Goal: Transaction & Acquisition: Book appointment/travel/reservation

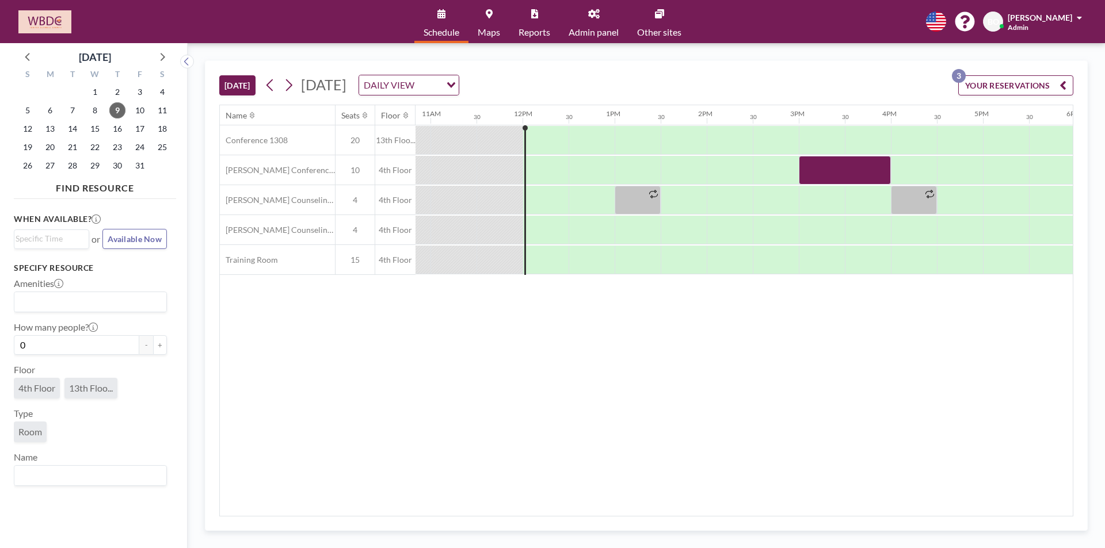
scroll to position [0, 1002]
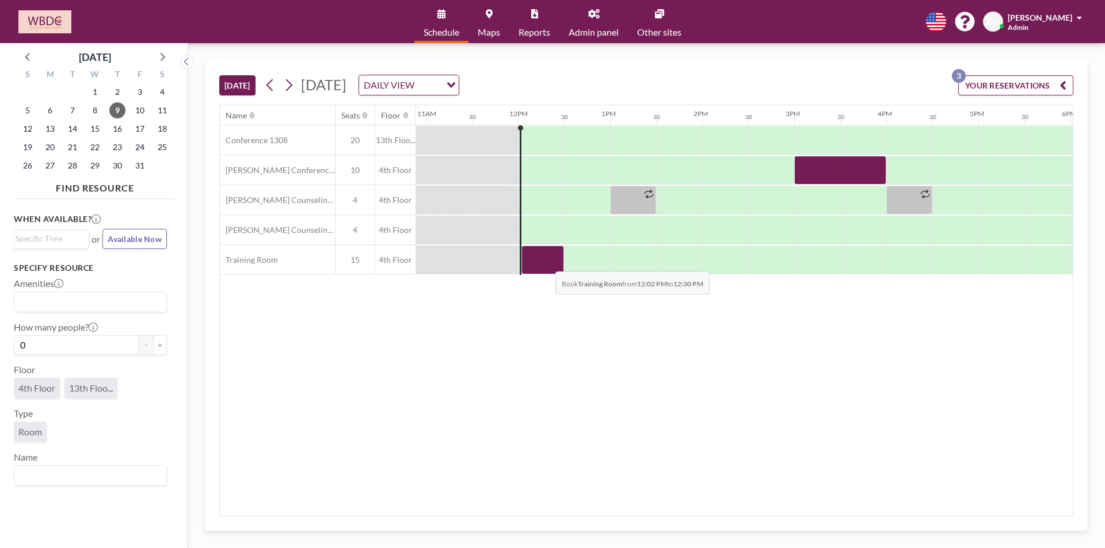
click at [546, 263] on div at bounding box center [542, 260] width 43 height 29
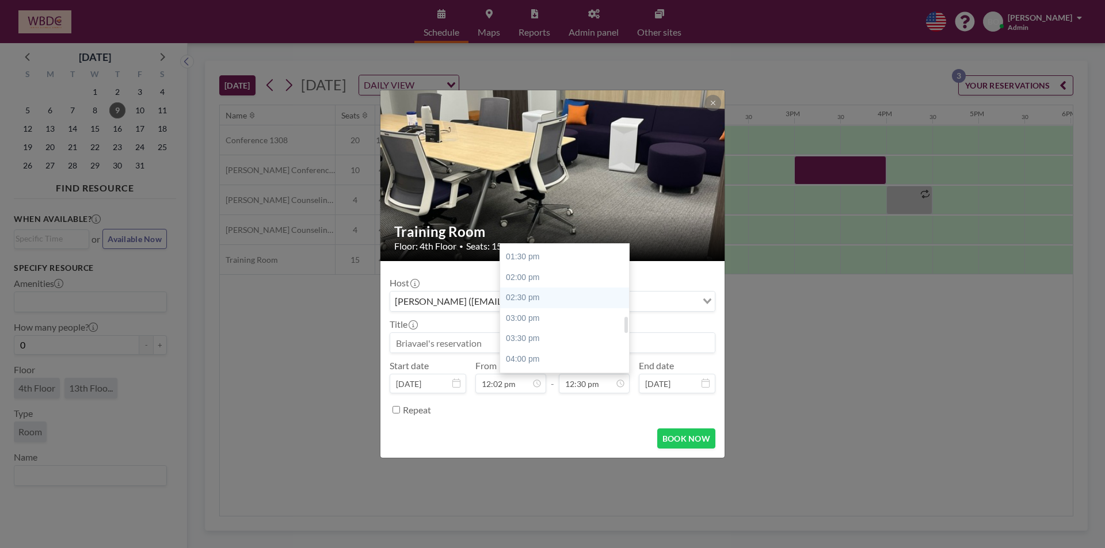
scroll to position [570, 0]
click at [536, 299] on div "03:00 pm" at bounding box center [567, 299] width 135 height 21
type input "03:00 pm"
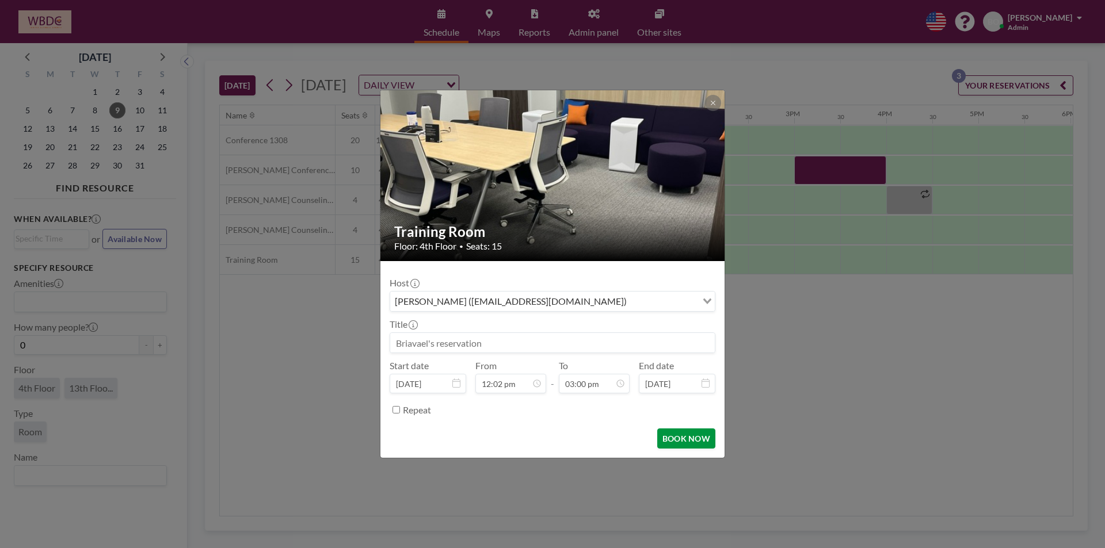
click at [686, 438] on button "BOOK NOW" at bounding box center [686, 439] width 58 height 20
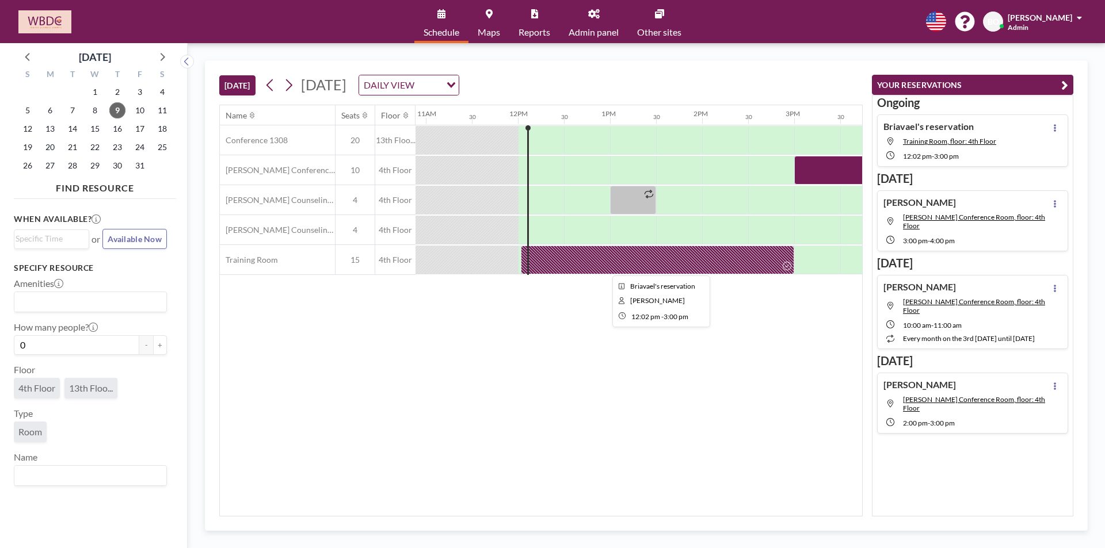
click at [629, 260] on div at bounding box center [657, 260] width 273 height 29
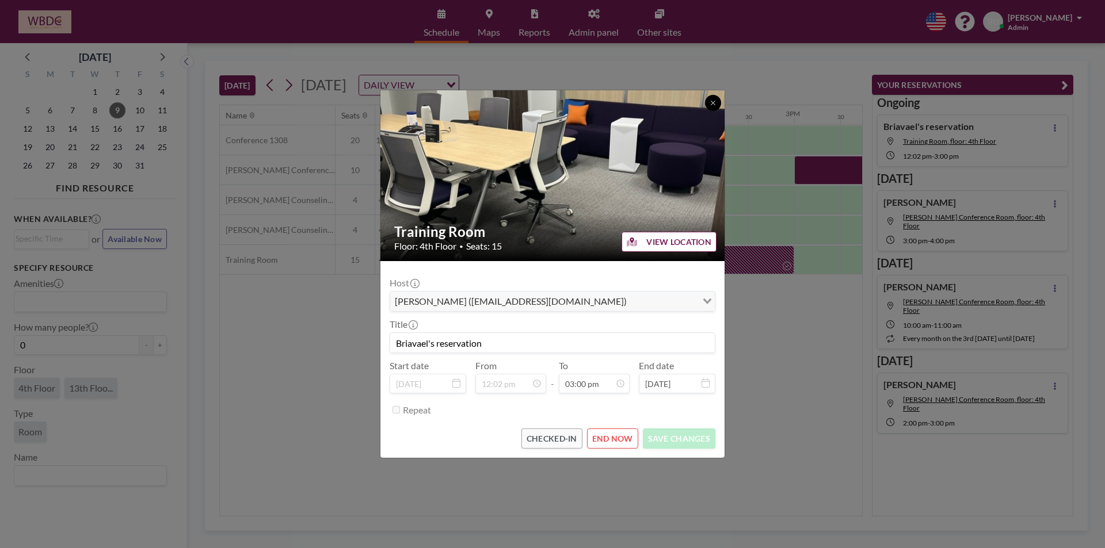
click at [713, 102] on icon at bounding box center [713, 103] width 7 height 7
